Goal: Task Accomplishment & Management: Use online tool/utility

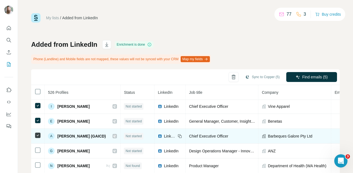
scroll to position [41, 0]
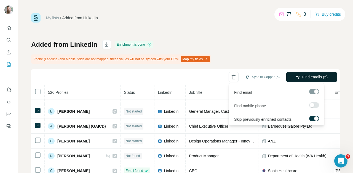
click at [305, 80] on button "Find emails (5)" at bounding box center [311, 77] width 51 height 10
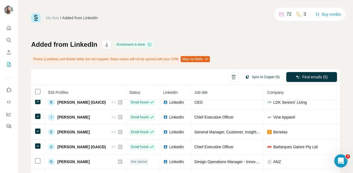
scroll to position [1, 0]
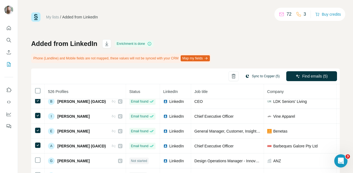
click at [251, 79] on button "Sync to Copper (5)" at bounding box center [262, 76] width 42 height 8
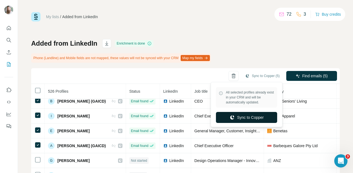
click at [252, 114] on button "Sync to Copper" at bounding box center [246, 117] width 61 height 11
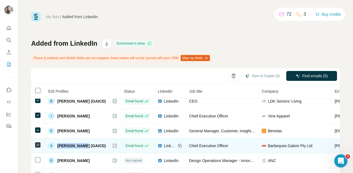
drag, startPoint x: 58, startPoint y: 146, endPoint x: 79, endPoint y: 147, distance: 21.0
click at [79, 147] on span "[PERSON_NAME] (GAICD)" at bounding box center [81, 146] width 49 height 6
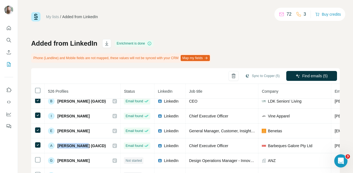
copy span "Alex Foster"
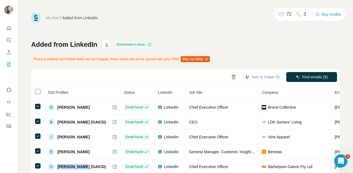
scroll to position [0, 0]
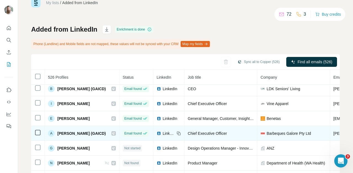
scroll to position [38, 0]
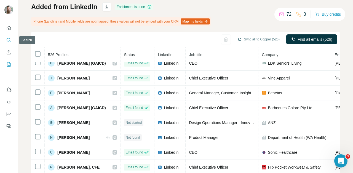
click at [9, 41] on icon "Search" at bounding box center [10, 42] width 2 height 2
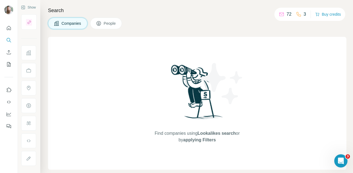
click at [104, 21] on button "People" at bounding box center [106, 24] width 32 height 12
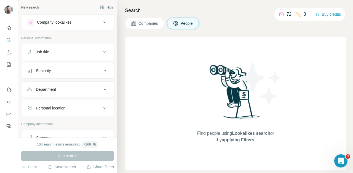
scroll to position [136, 0]
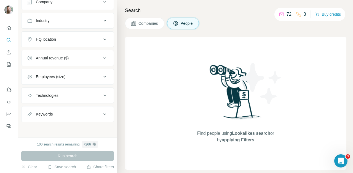
click at [56, 117] on div "Keywords" at bounding box center [64, 115] width 74 height 6
click at [56, 127] on input "text" at bounding box center [62, 128] width 70 height 10
paste input "**********"
type input "**********"
click at [101, 129] on icon "button" at bounding box center [103, 127] width 4 height 3
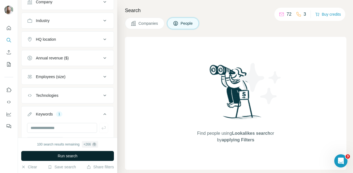
click at [77, 157] on span "Run search" at bounding box center [68, 156] width 20 height 6
